Goal: Check status: Check status

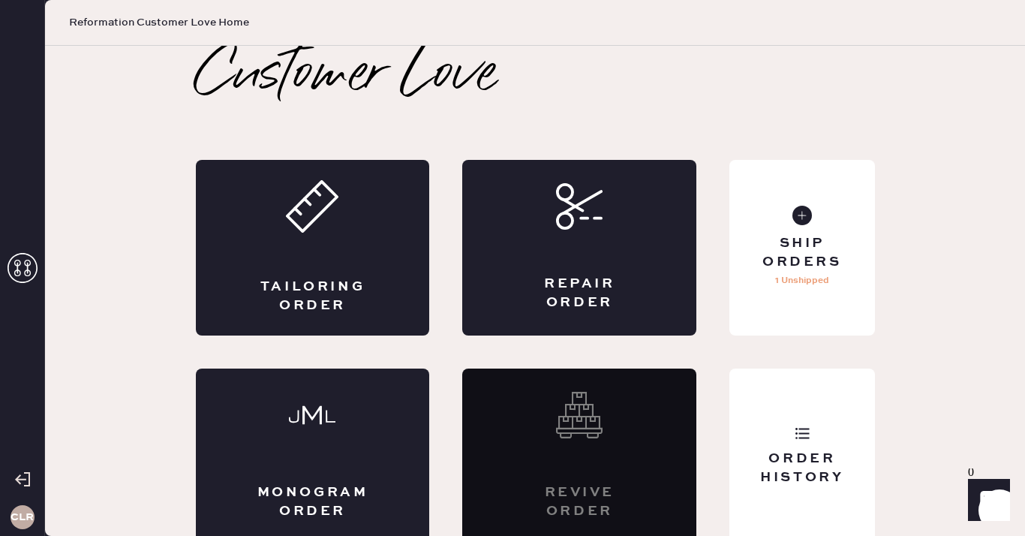
scroll to position [8, 0]
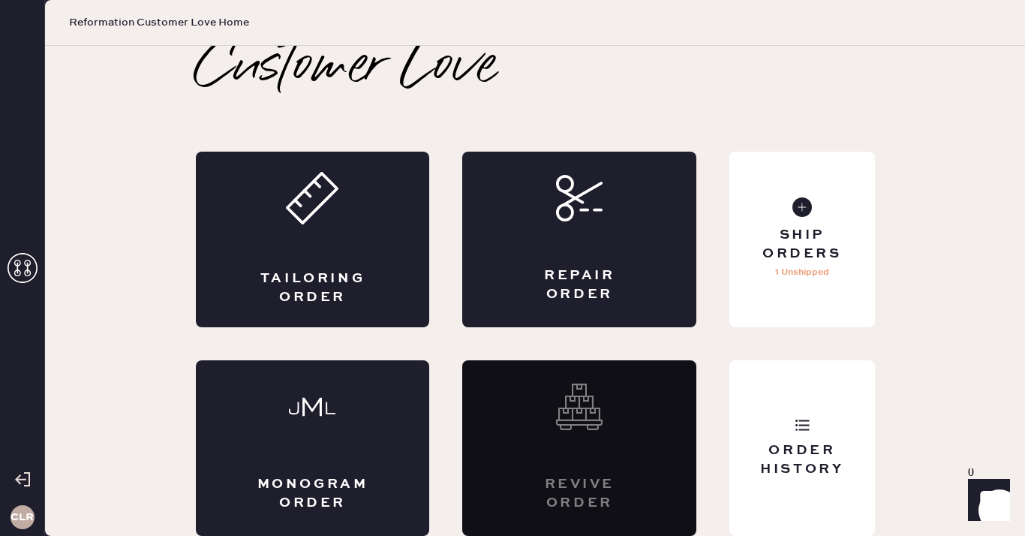
click at [25, 272] on icon at bounding box center [23, 268] width 30 height 30
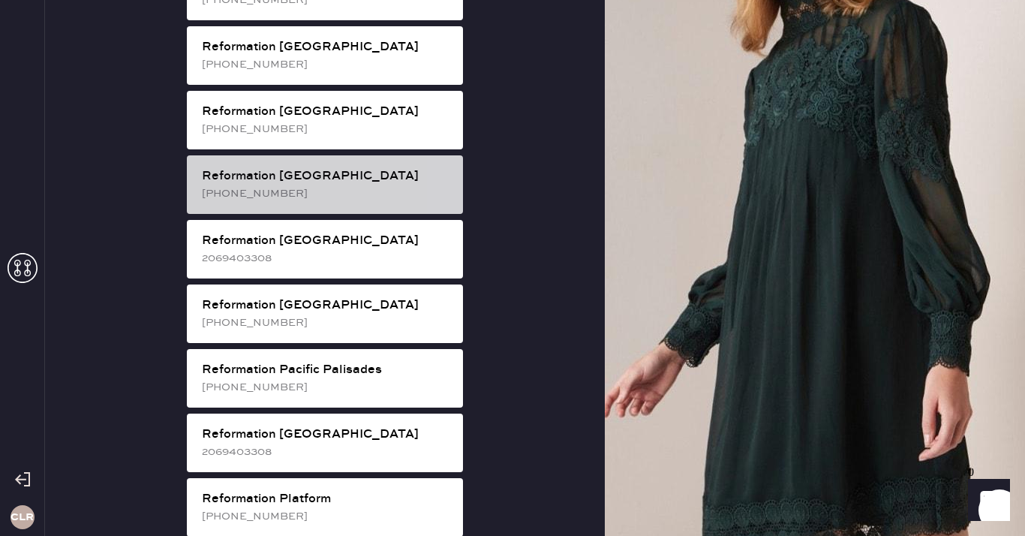
scroll to position [1855, 0]
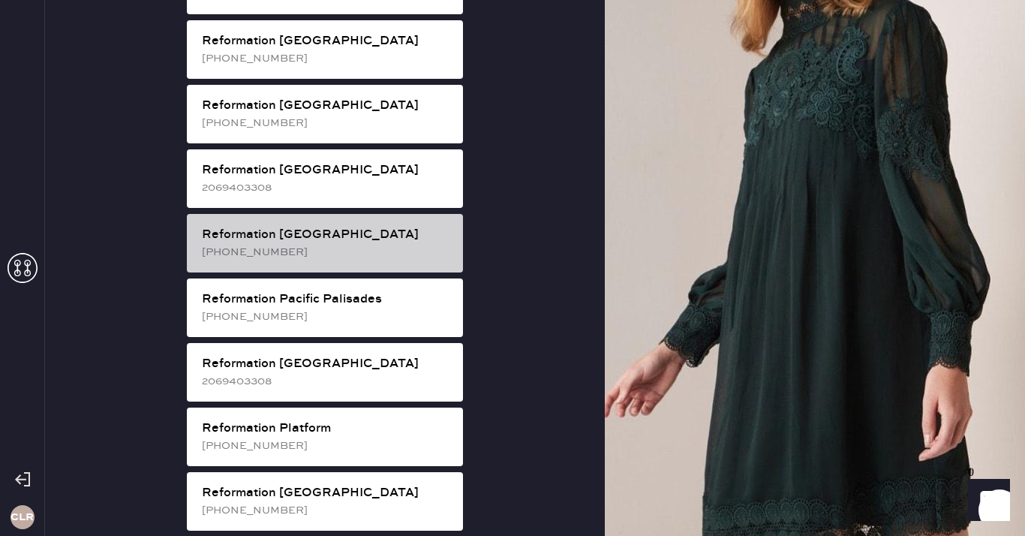
click at [392, 214] on div "Reformation [GEOGRAPHIC_DATA] [PHONE_NUMBER]" at bounding box center [325, 243] width 276 height 59
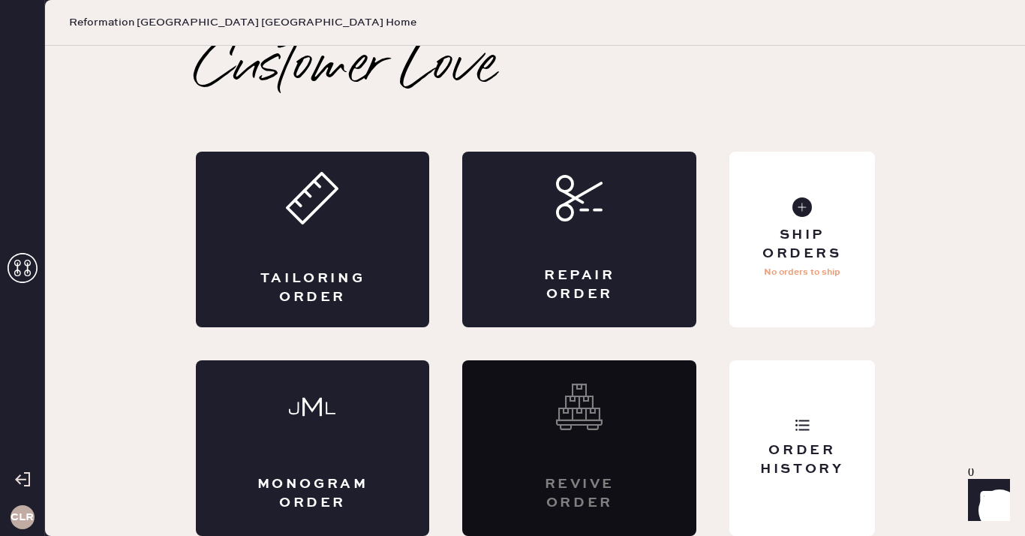
scroll to position [8, 0]
click at [817, 416] on div "Order History" at bounding box center [801, 448] width 145 height 176
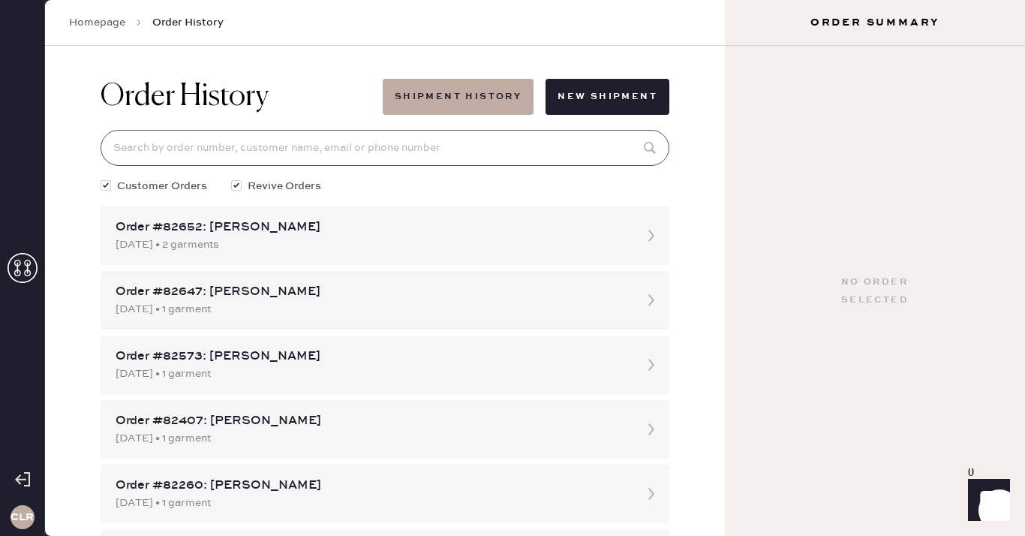
click at [481, 149] on input at bounding box center [385, 148] width 569 height 36
paste input "82338"
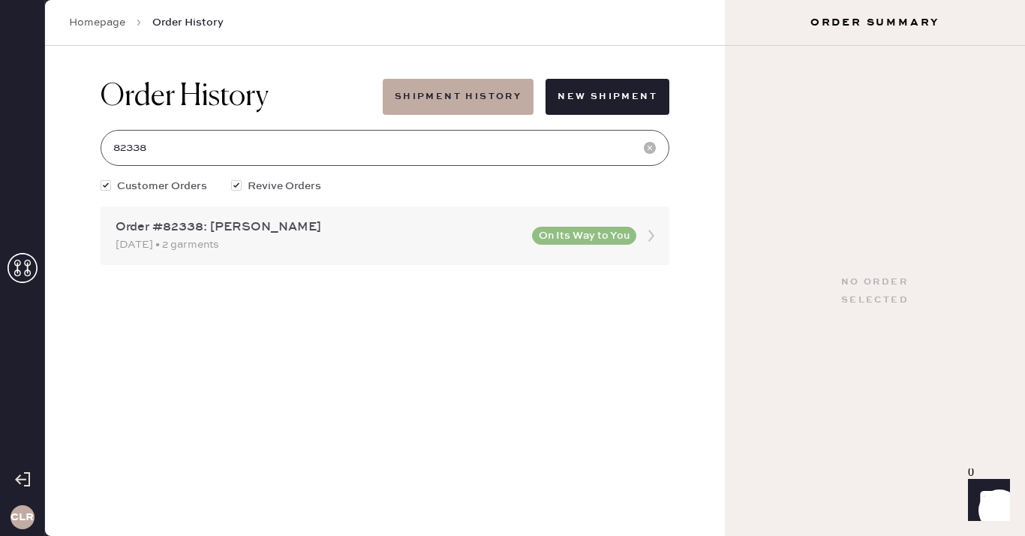
type input "82338"
click at [359, 241] on div "[DATE] • 2 garments" at bounding box center [319, 244] width 407 height 17
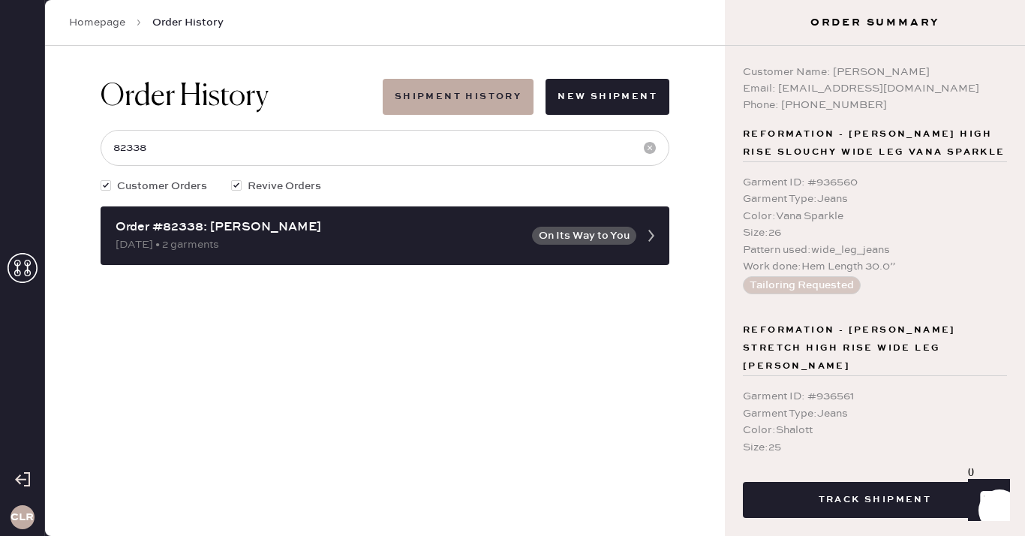
type input "82338"
drag, startPoint x: 832, startPoint y: 73, endPoint x: 950, endPoint y: 73, distance: 117.8
click at [950, 73] on div "Customer Name: [PERSON_NAME]" at bounding box center [875, 72] width 264 height 17
copy div "[PERSON_NAME]"
drag, startPoint x: 777, startPoint y: 89, endPoint x: 908, endPoint y: 89, distance: 131.3
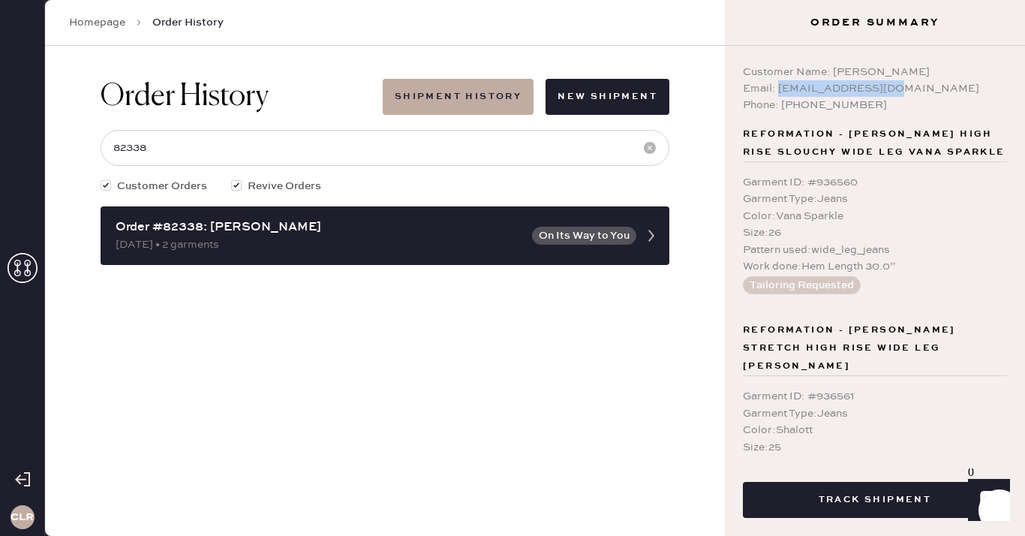
click at [908, 89] on div "Email: [EMAIL_ADDRESS][DOMAIN_NAME]" at bounding box center [875, 88] width 264 height 17
copy div "[EMAIL_ADDRESS][DOMAIN_NAME]"
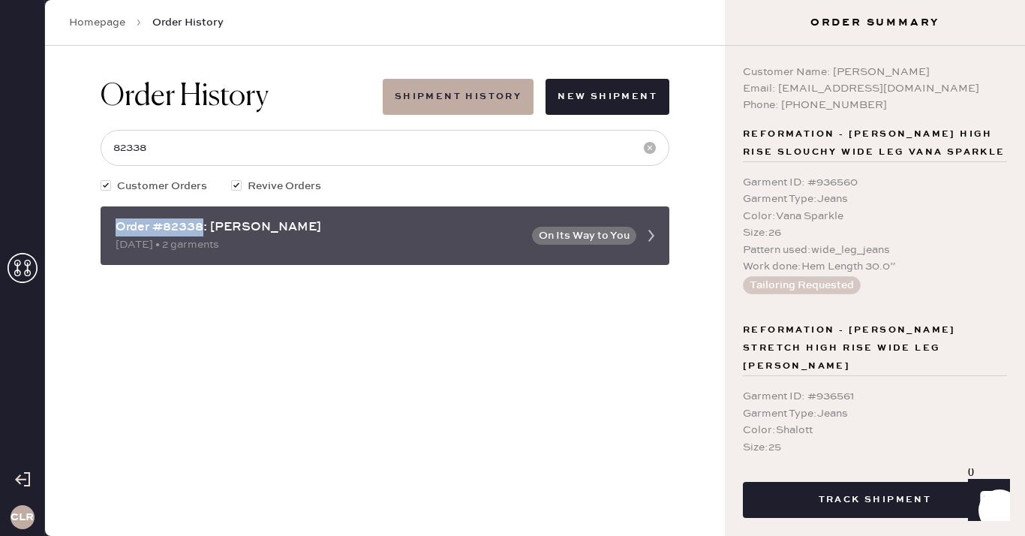
drag, startPoint x: 205, startPoint y: 227, endPoint x: 118, endPoint y: 225, distance: 87.1
click at [118, 225] on div "Order #82338: [PERSON_NAME]" at bounding box center [319, 227] width 407 height 18
copy div "Order #82338"
